Goal: Task Accomplishment & Management: Manage account settings

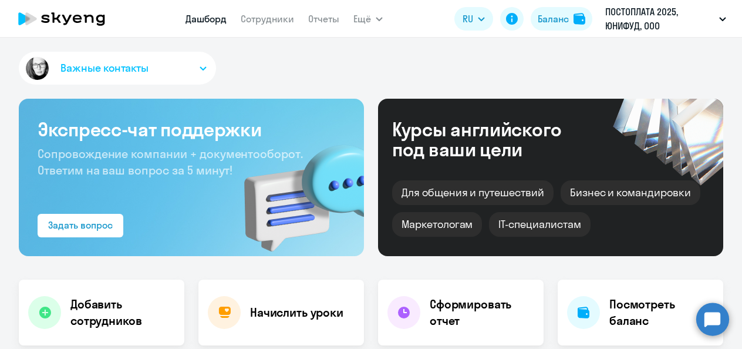
select select "30"
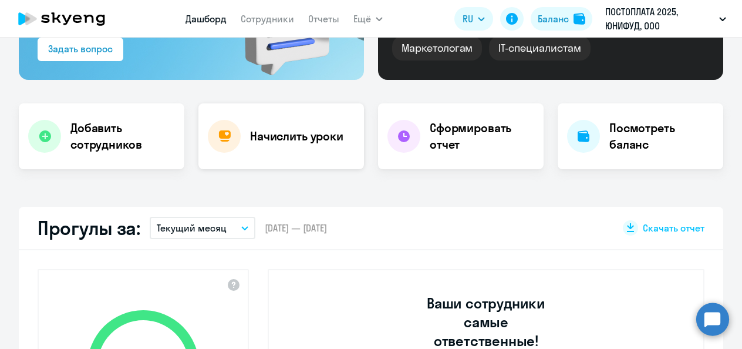
scroll to position [176, 0]
click at [299, 133] on h4 "Начислить уроки" at bounding box center [296, 136] width 93 height 16
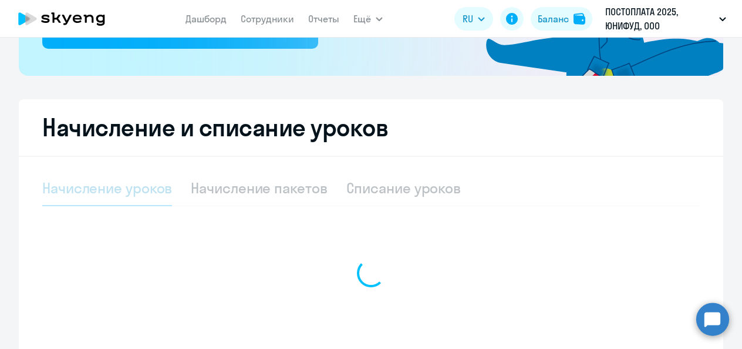
select select "10"
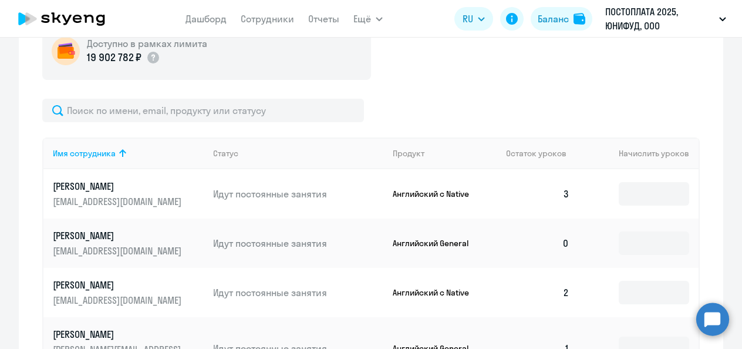
scroll to position [470, 0]
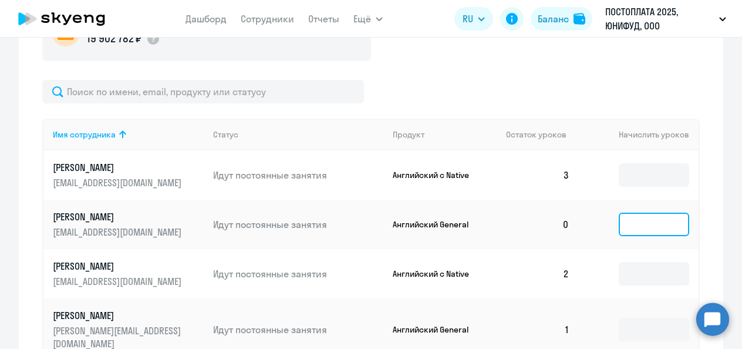
click at [648, 218] on input at bounding box center [654, 224] width 70 height 23
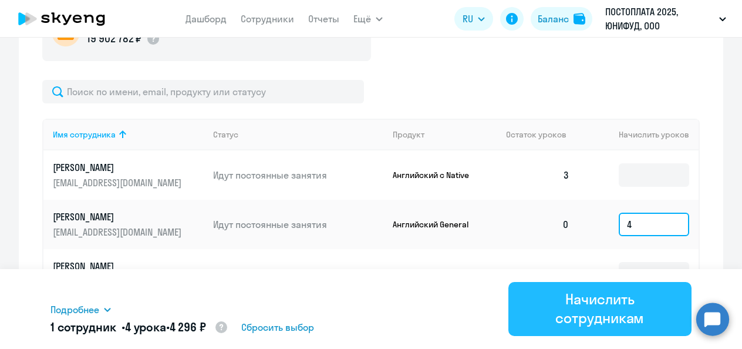
type input "4"
click at [632, 310] on div "Начислить сотрудникам" at bounding box center [600, 308] width 150 height 38
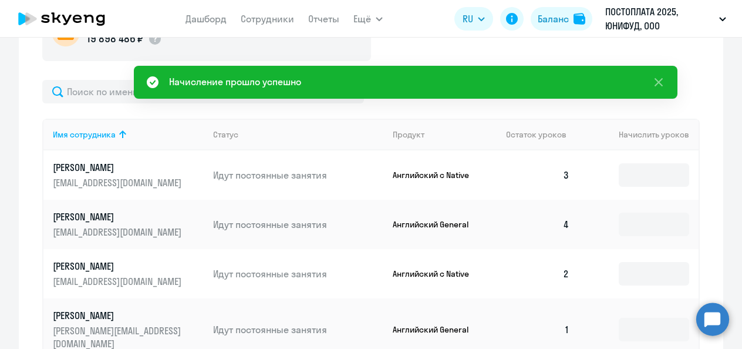
scroll to position [528, 0]
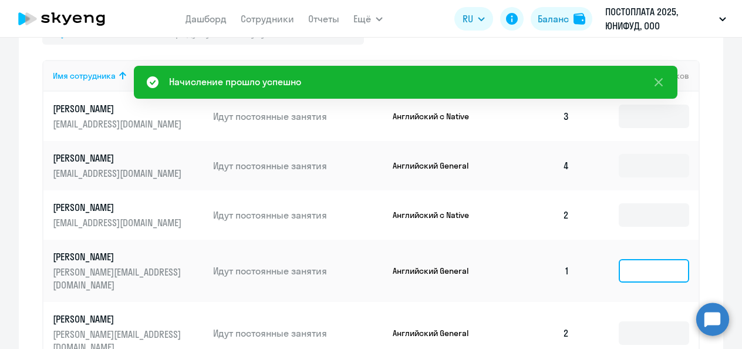
click at [646, 260] on input at bounding box center [654, 270] width 70 height 23
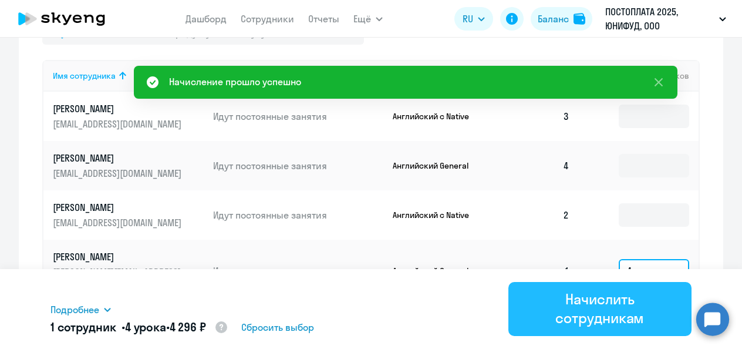
type input "4"
click at [621, 307] on div "Начислить сотрудникам" at bounding box center [600, 308] width 150 height 38
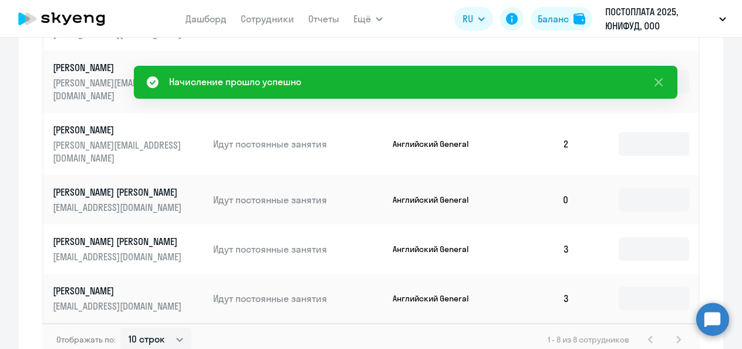
scroll to position [646, 0]
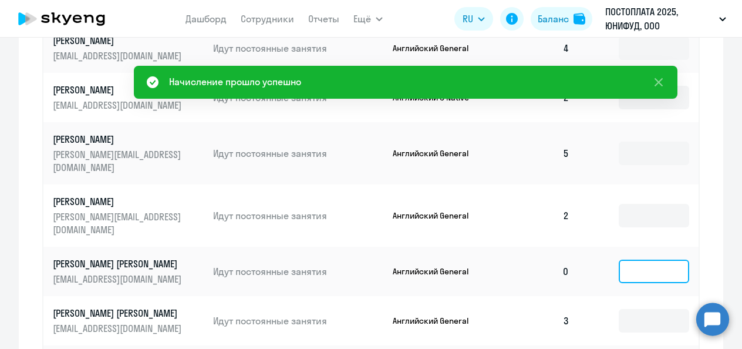
click at [637, 259] on input at bounding box center [654, 270] width 70 height 23
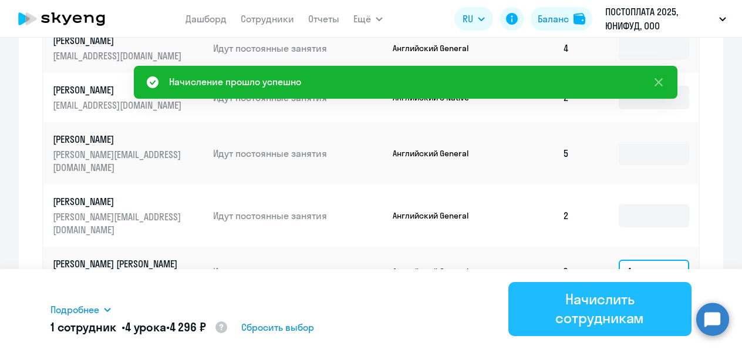
type input "4"
click at [642, 298] on div "Начислить сотрудникам" at bounding box center [600, 308] width 150 height 38
